Goal: Register for event/course

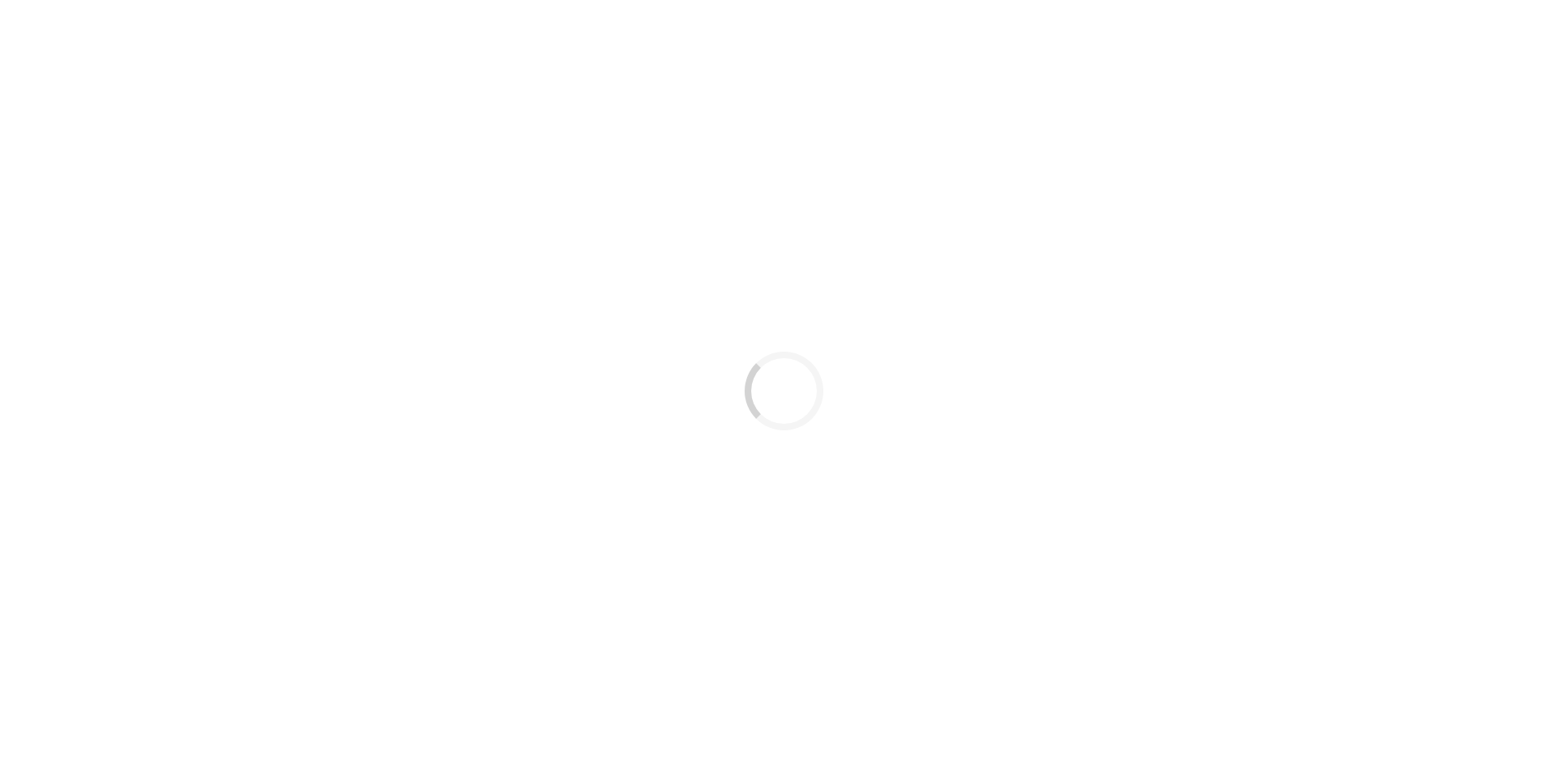
click at [810, 405] on div "Loading..." at bounding box center [784, 391] width 98 height 98
click at [810, 405] on div "Loading..." at bounding box center [784, 391] width 79 height 79
click at [810, 405] on div "Loading..." at bounding box center [784, 391] width 98 height 98
click at [810, 405] on div "Loading..." at bounding box center [784, 391] width 1568 height 782
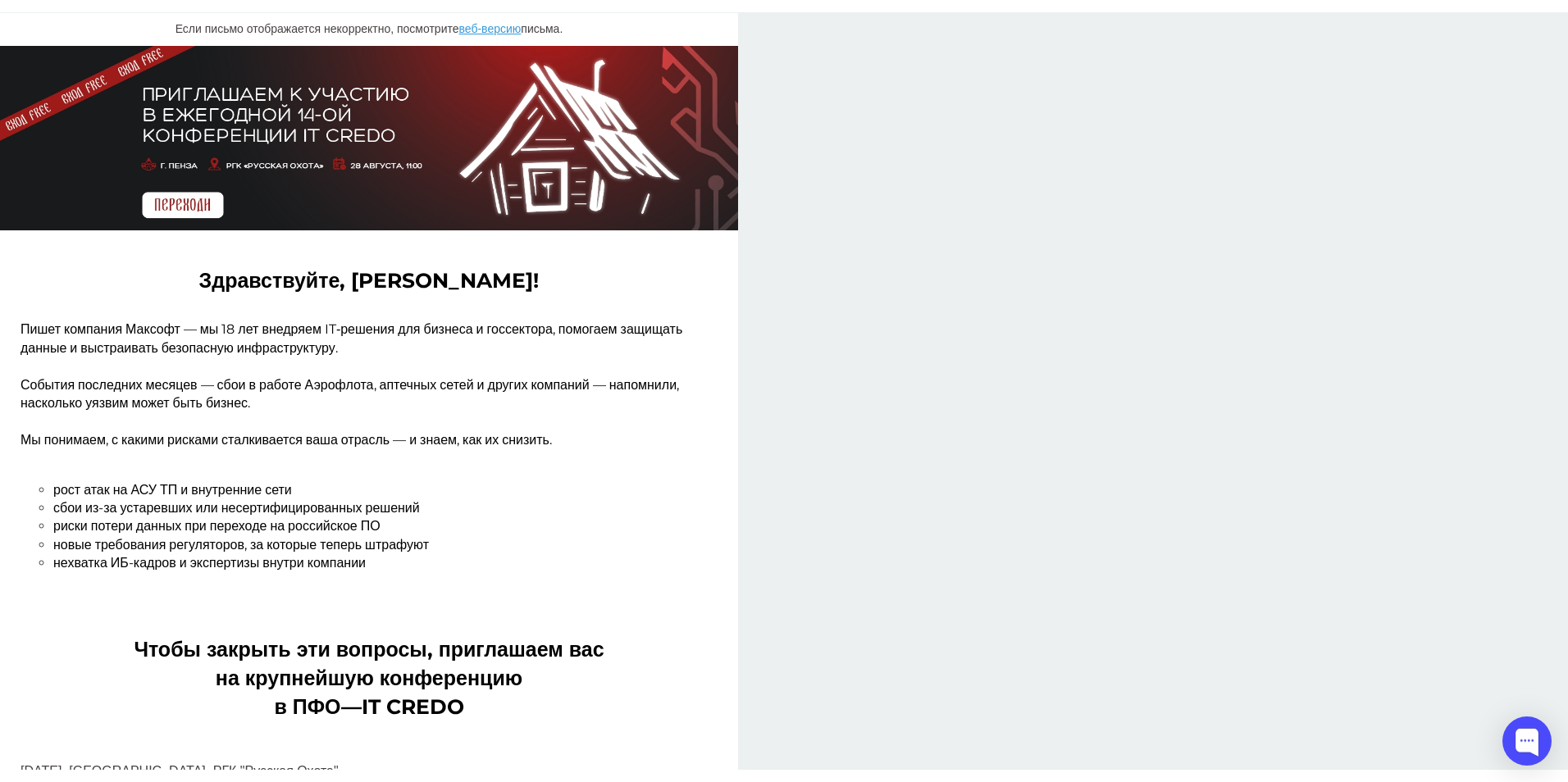
click at [210, 217] on img at bounding box center [369, 138] width 738 height 185
click at [197, 219] on img at bounding box center [369, 138] width 738 height 185
click at [174, 223] on img at bounding box center [369, 138] width 738 height 185
click at [210, 211] on img at bounding box center [369, 138] width 738 height 185
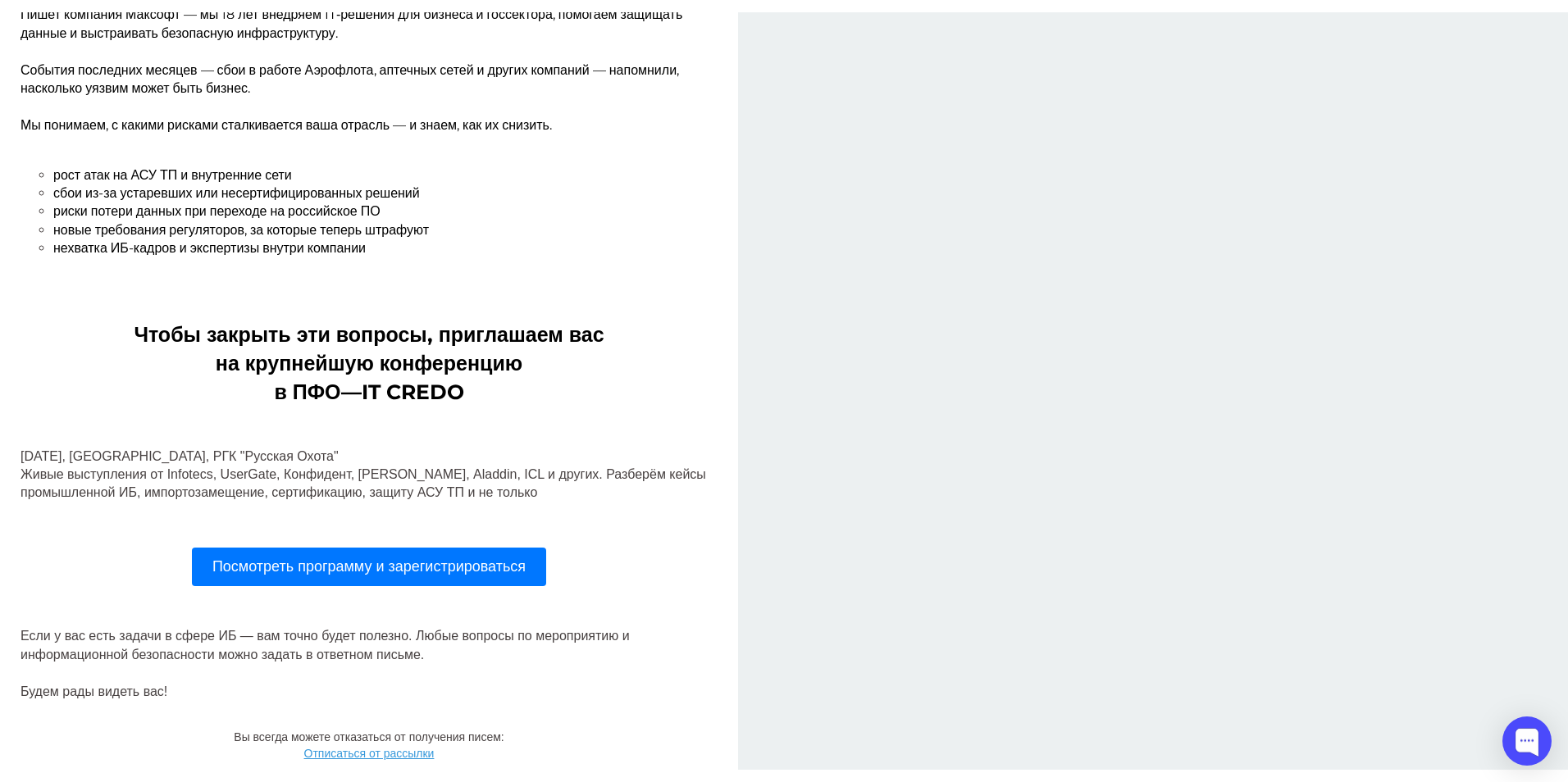
scroll to position [349, 0]
click at [332, 567] on span "Посмотреть программу и зарегистрироваться" at bounding box center [368, 567] width 313 height 16
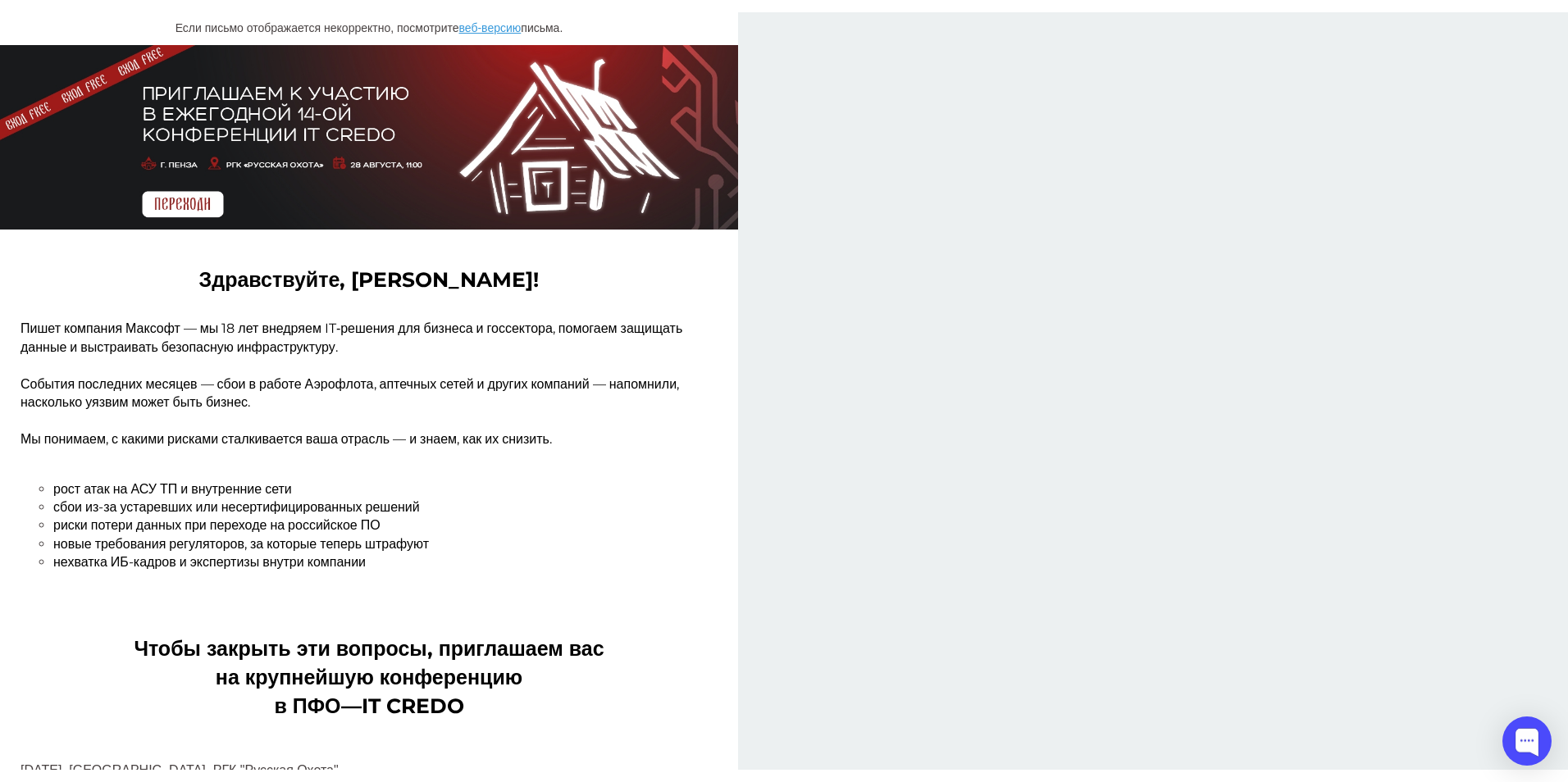
scroll to position [0, 0]
click at [180, 225] on img at bounding box center [369, 138] width 738 height 185
click at [181, 206] on img at bounding box center [369, 138] width 738 height 185
click at [191, 220] on img at bounding box center [369, 138] width 738 height 185
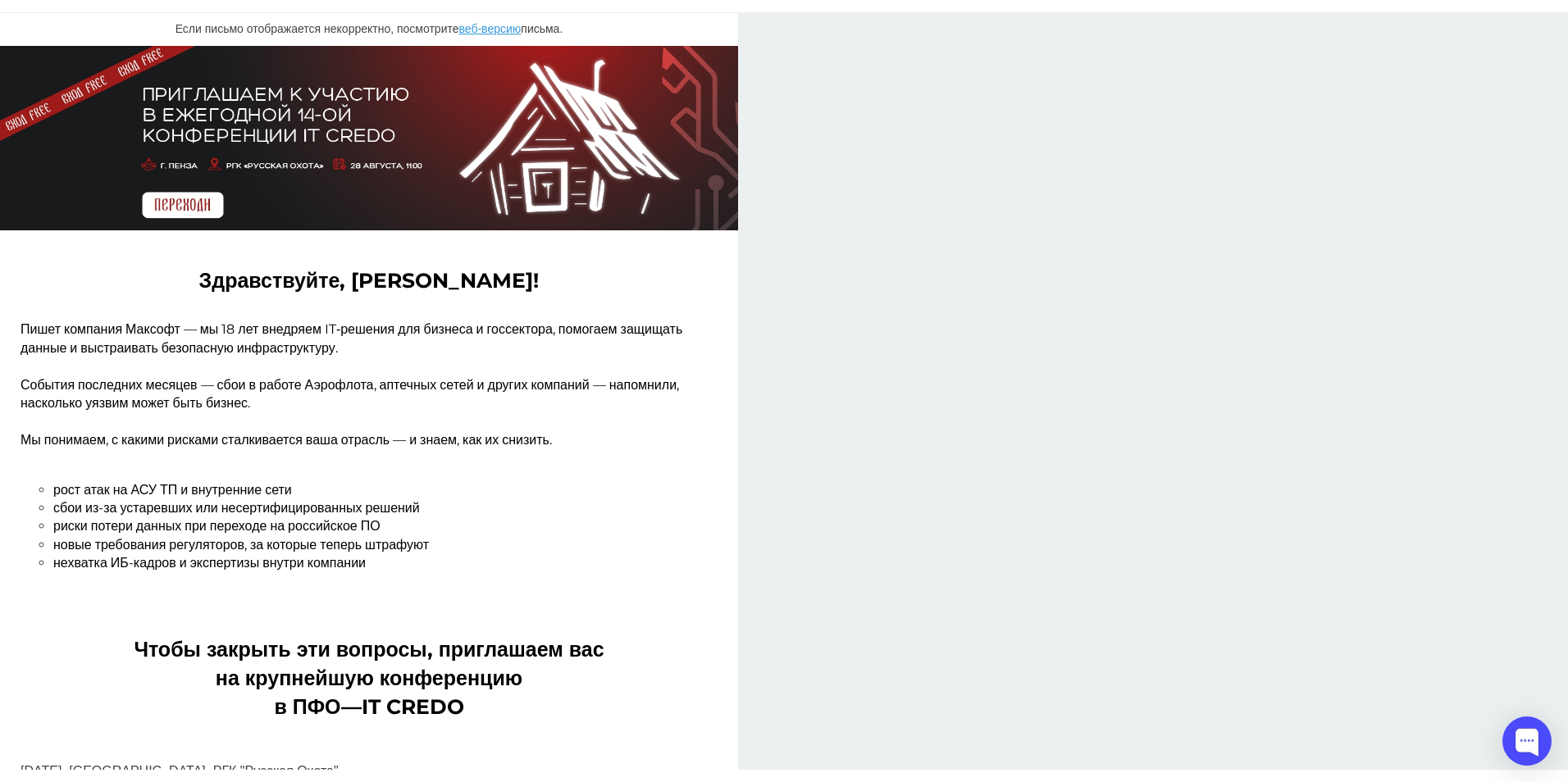
click at [191, 220] on img at bounding box center [369, 138] width 738 height 185
click at [159, 219] on img at bounding box center [369, 138] width 738 height 185
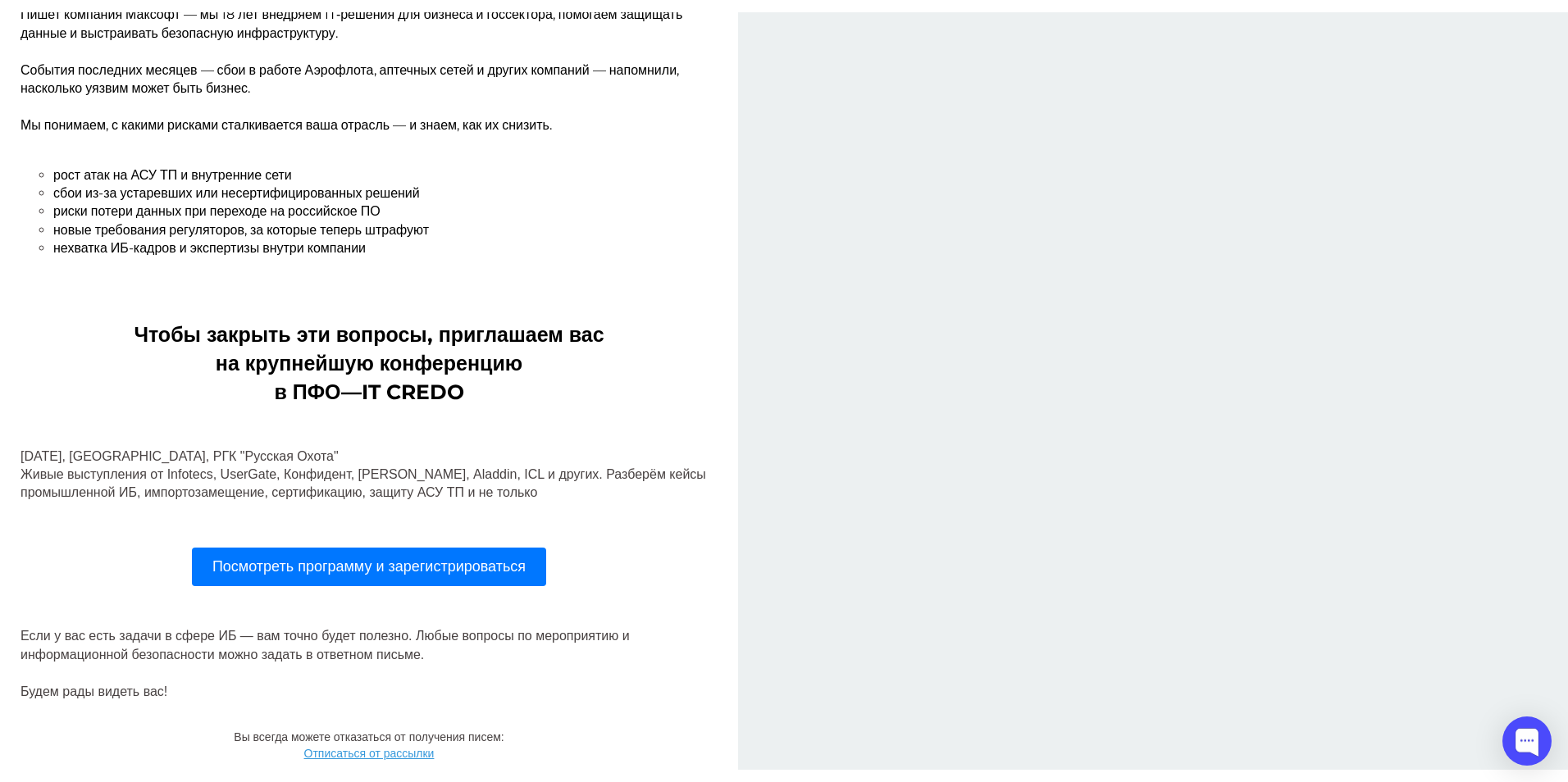
scroll to position [349, 0]
